Goal: Participate in discussion

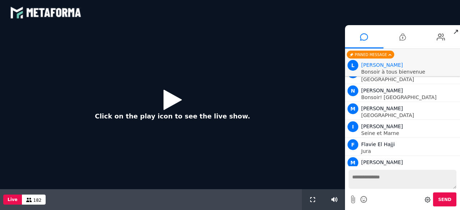
scroll to position [632, 0]
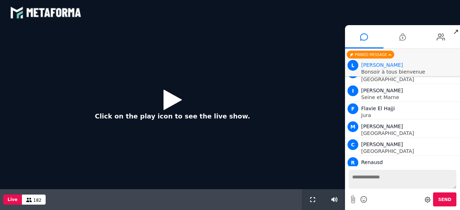
click at [166, 103] on icon at bounding box center [172, 99] width 18 height 23
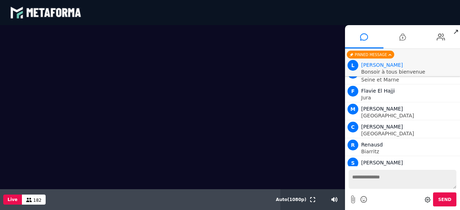
scroll to position [685, 0]
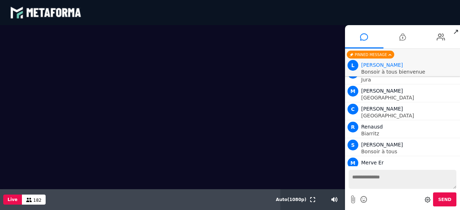
click at [371, 184] on textarea at bounding box center [402, 179] width 108 height 19
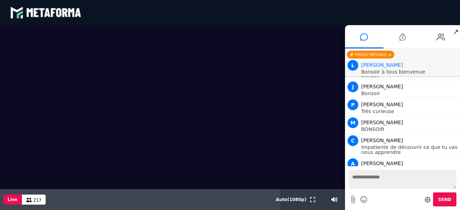
scroll to position [2428, 0]
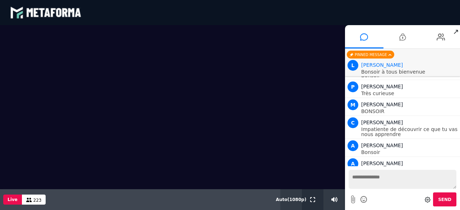
click at [311, 199] on icon at bounding box center [312, 199] width 5 height 5
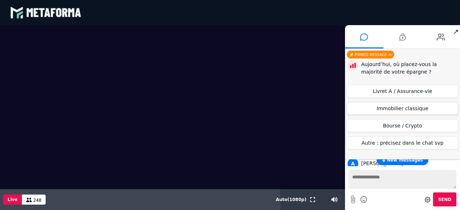
click at [384, 106] on button "Immobilier classique" at bounding box center [402, 108] width 111 height 13
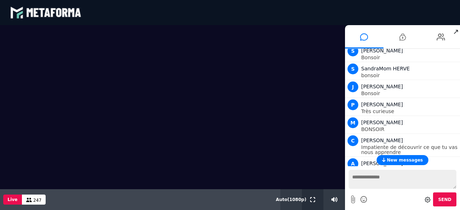
click at [314, 199] on icon at bounding box center [312, 199] width 5 height 5
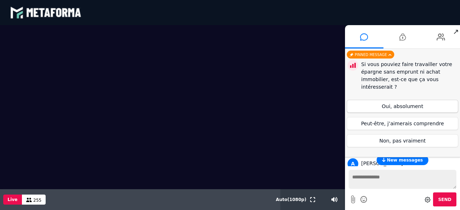
click at [402, 105] on button "Oui, absolument" at bounding box center [402, 106] width 111 height 13
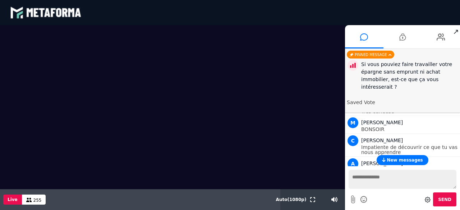
click at [398, 160] on span "New messages" at bounding box center [405, 160] width 36 height 5
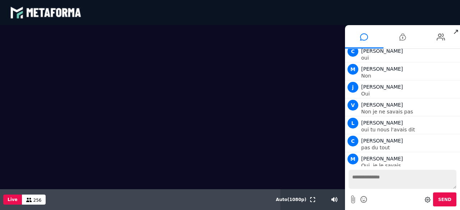
scroll to position [4457, 0]
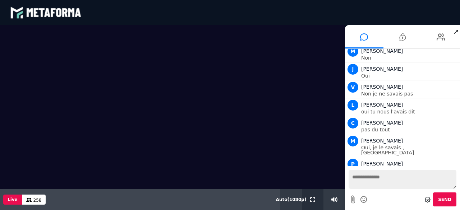
click at [310, 199] on icon at bounding box center [312, 199] width 5 height 5
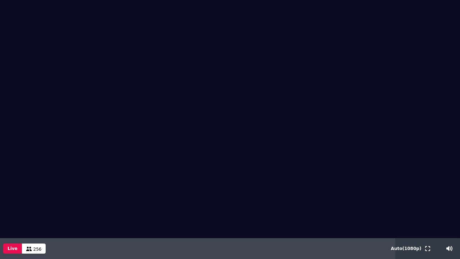
click at [310, 210] on div at bounding box center [230, 119] width 460 height 238
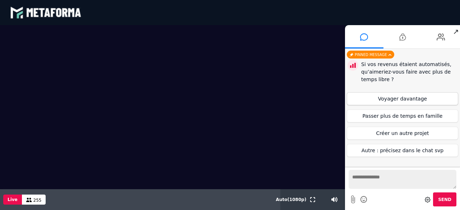
click at [401, 99] on button "Voyager davantage" at bounding box center [402, 98] width 111 height 13
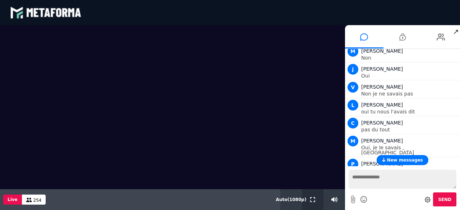
click at [313, 203] on button at bounding box center [313, 199] width 8 height 21
click at [408, 158] on span "New messages" at bounding box center [405, 160] width 36 height 5
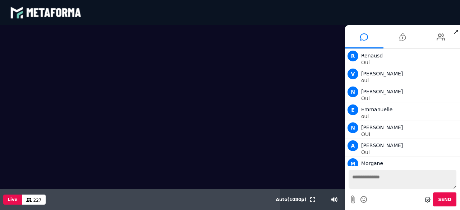
scroll to position [6756, 0]
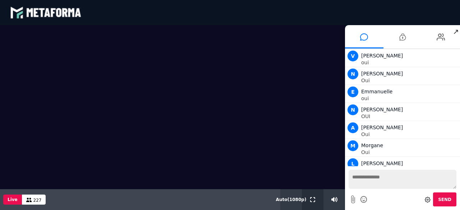
click at [311, 199] on icon at bounding box center [312, 199] width 5 height 5
click at [394, 158] on span "New messages" at bounding box center [405, 160] width 36 height 5
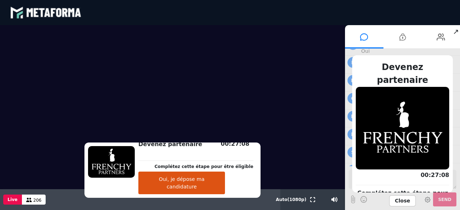
scroll to position [7056, 0]
click at [398, 203] on span "Close" at bounding box center [402, 200] width 27 height 11
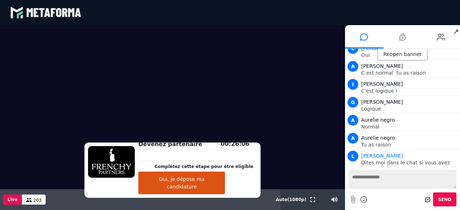
scroll to position [7127, 0]
